Goal: Information Seeking & Learning: Find contact information

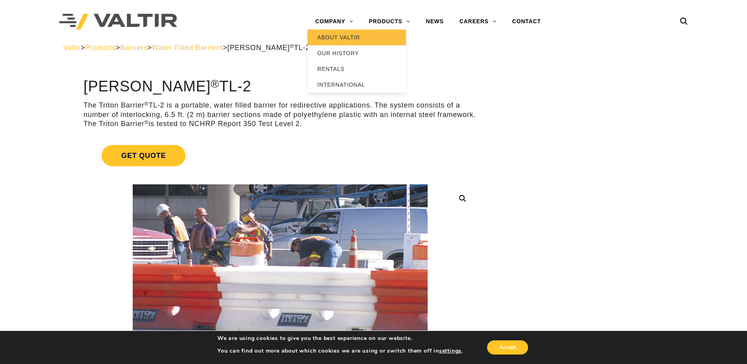
click at [343, 39] on link "ABOUT VALTIR" at bounding box center [356, 38] width 98 height 16
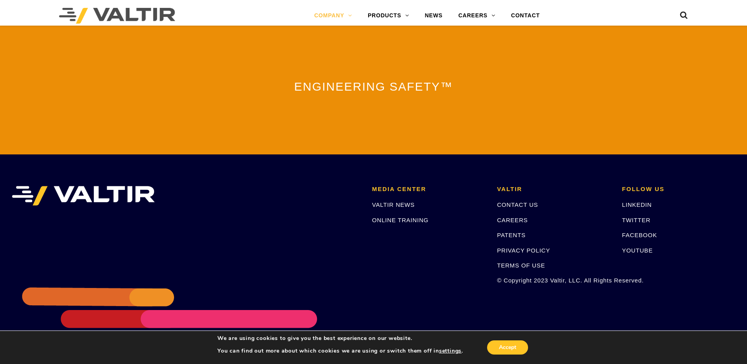
scroll to position [1737, 0]
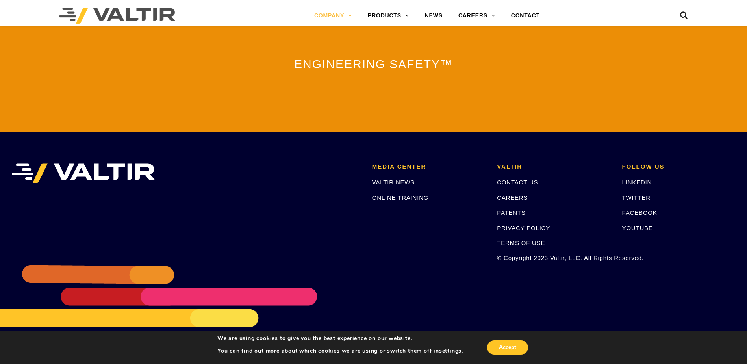
click at [519, 211] on link "PATENTS" at bounding box center [511, 212] width 29 height 7
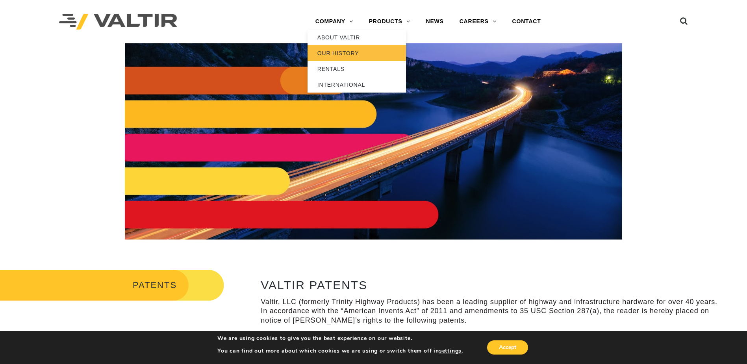
click at [334, 52] on link "OUR HISTORY" at bounding box center [356, 53] width 98 height 16
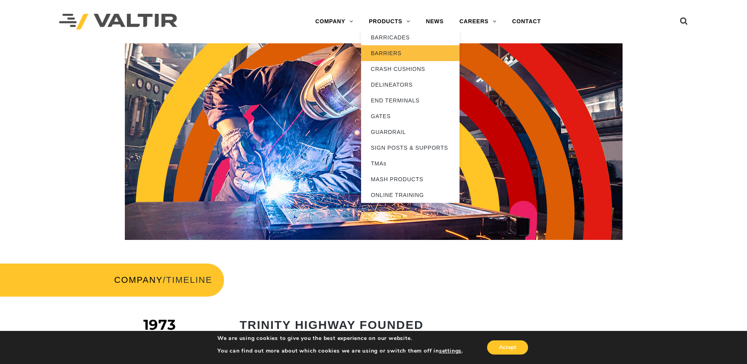
click at [392, 52] on link "BARRIERS" at bounding box center [410, 53] width 98 height 16
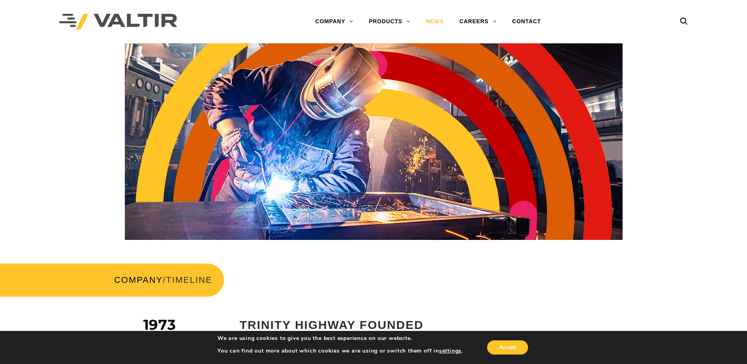
click at [433, 20] on link "NEWS" at bounding box center [434, 22] width 33 height 16
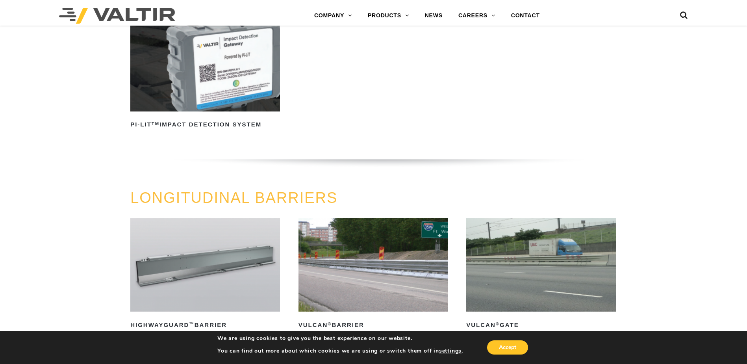
scroll to position [669, 0]
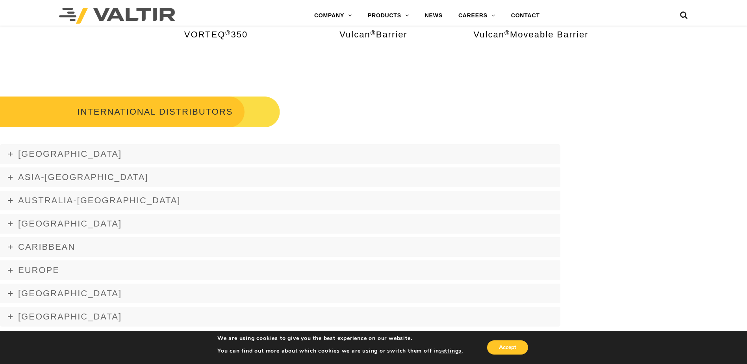
scroll to position [944, 0]
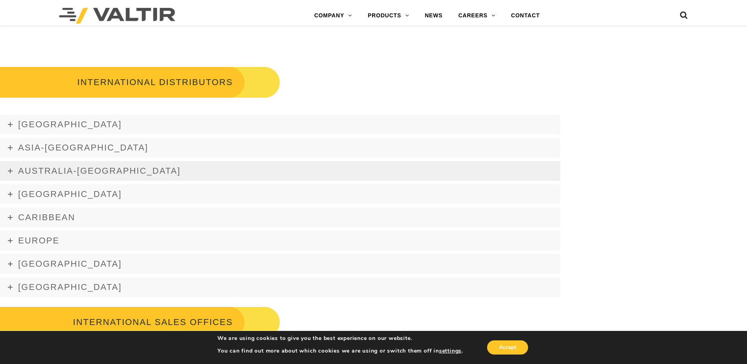
click at [122, 167] on span "Australia-[GEOGRAPHIC_DATA]" at bounding box center [99, 171] width 163 height 10
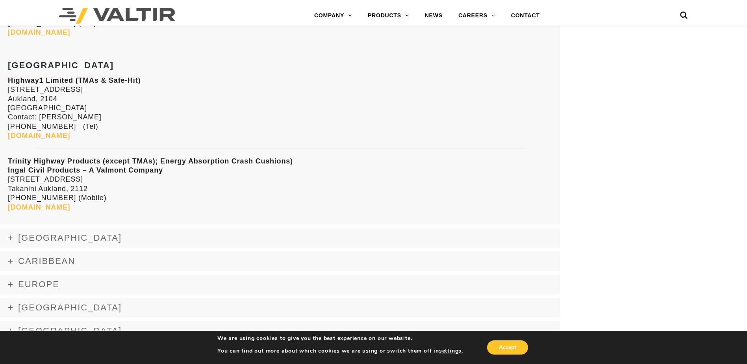
scroll to position [1063, 0]
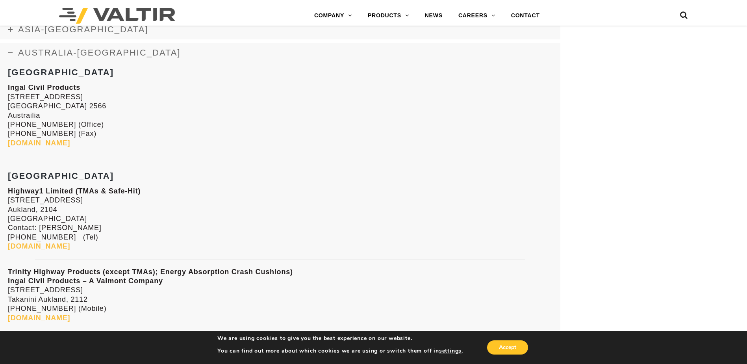
click at [57, 141] on link "[DOMAIN_NAME]" at bounding box center [39, 143] width 62 height 8
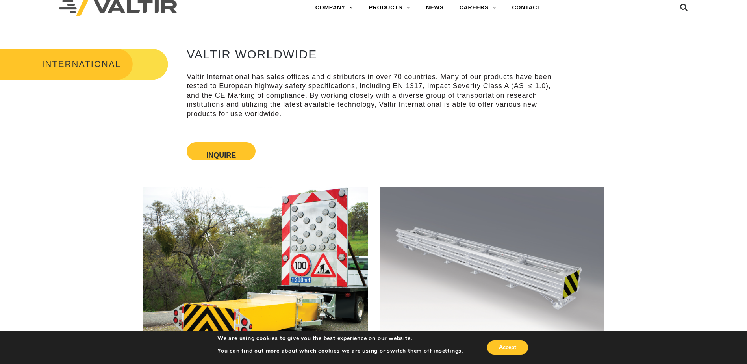
scroll to position [0, 0]
